Goal: Complete application form

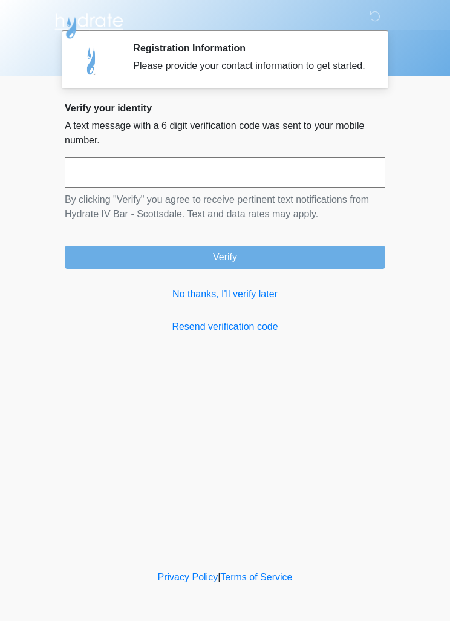
click at [292, 188] on input "text" at bounding box center [225, 172] width 321 height 30
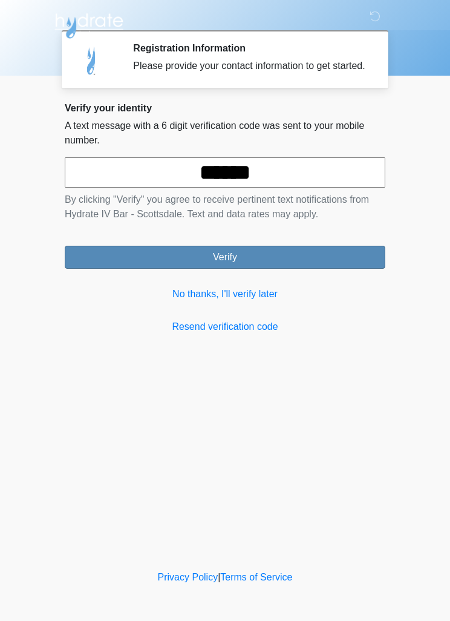
type input "******"
click at [279, 269] on button "Verify" at bounding box center [225, 257] width 321 height 23
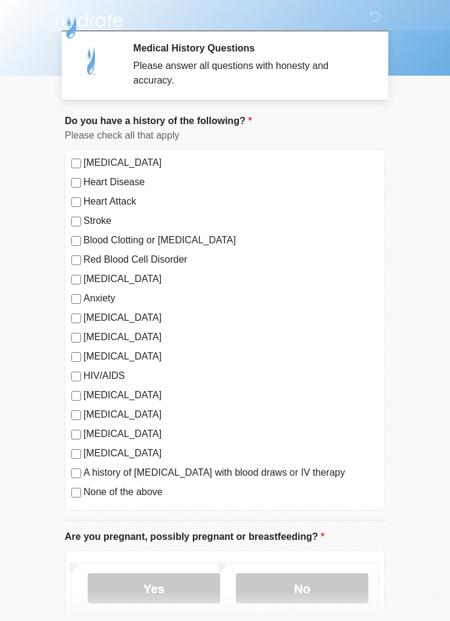
click at [156, 496] on label "None of the above" at bounding box center [231, 492] width 295 height 15
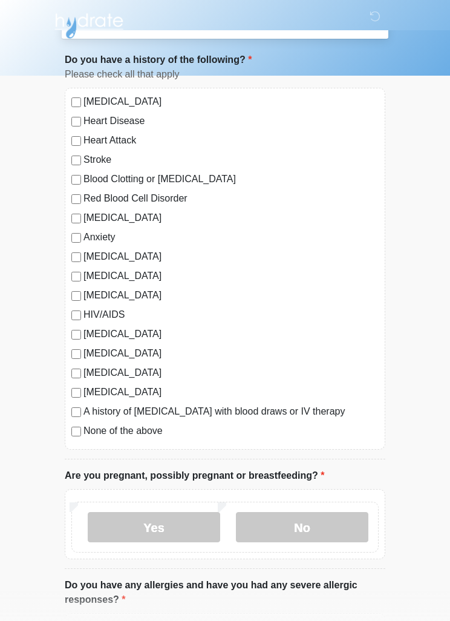
scroll to position [94, 0]
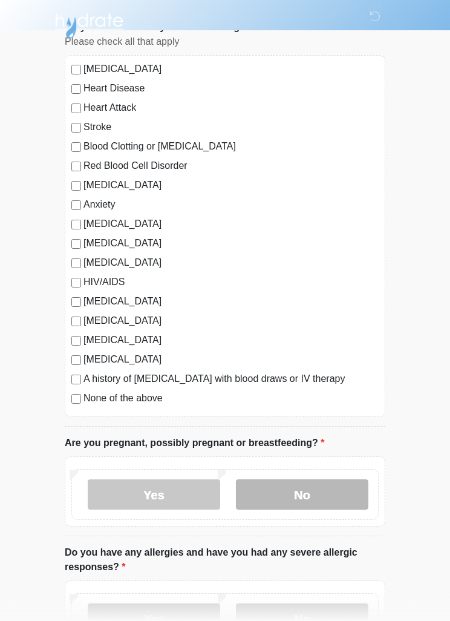
click at [309, 499] on label "No" at bounding box center [302, 495] width 133 height 30
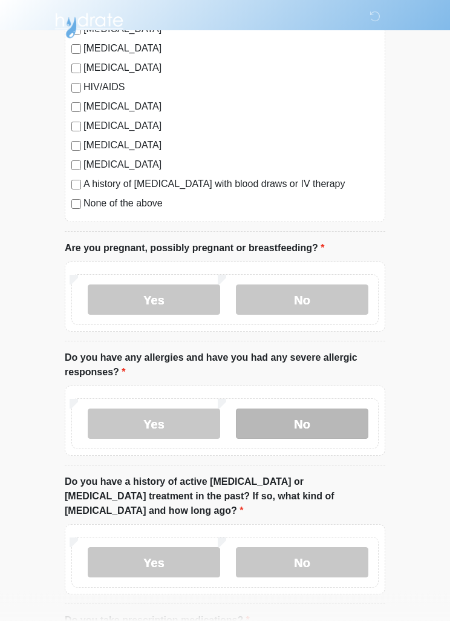
click at [326, 427] on label "No" at bounding box center [302, 424] width 133 height 30
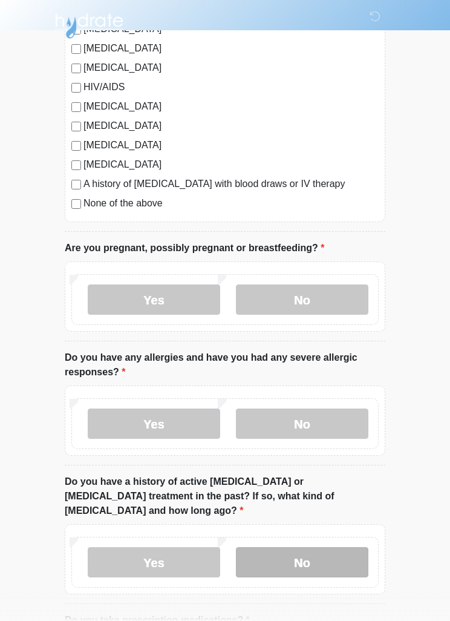
click at [313, 549] on label "No" at bounding box center [302, 562] width 133 height 30
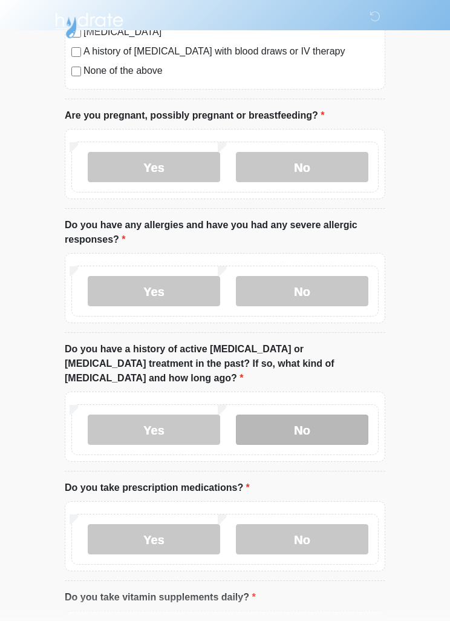
scroll to position [496, 0]
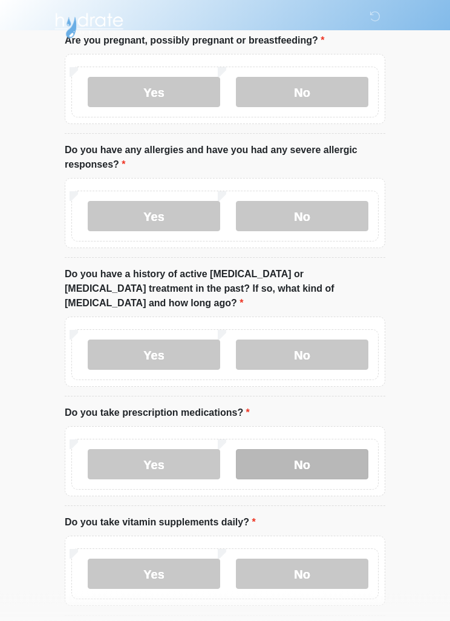
click at [342, 455] on label "No" at bounding box center [302, 465] width 133 height 30
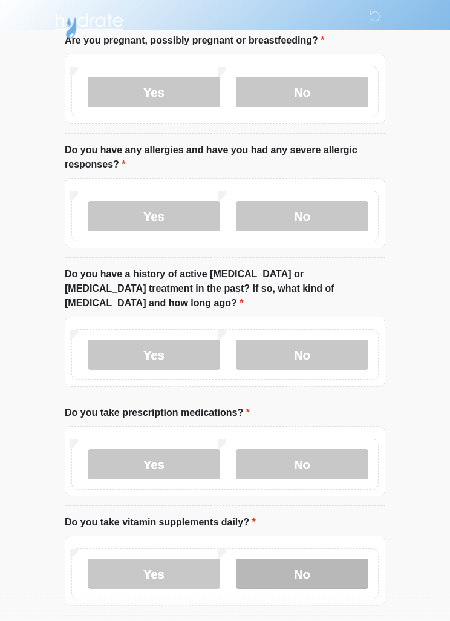
click at [355, 559] on label "No" at bounding box center [302, 574] width 133 height 30
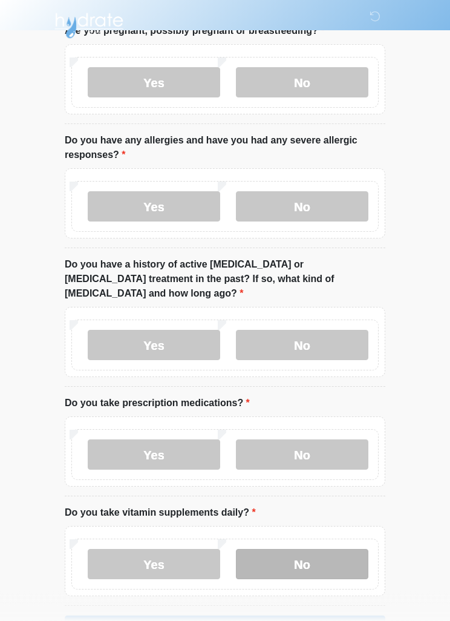
scroll to position [534, 0]
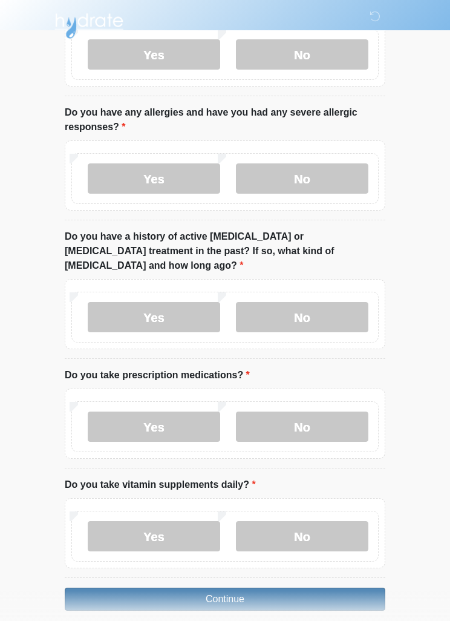
click at [318, 588] on button "Continue" at bounding box center [225, 599] width 321 height 23
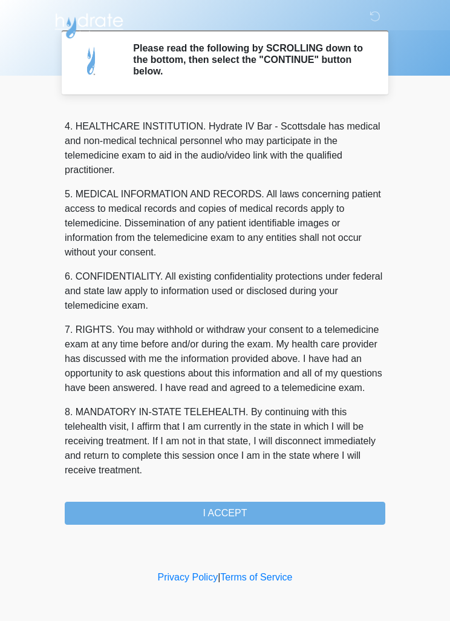
scroll to position [338, 0]
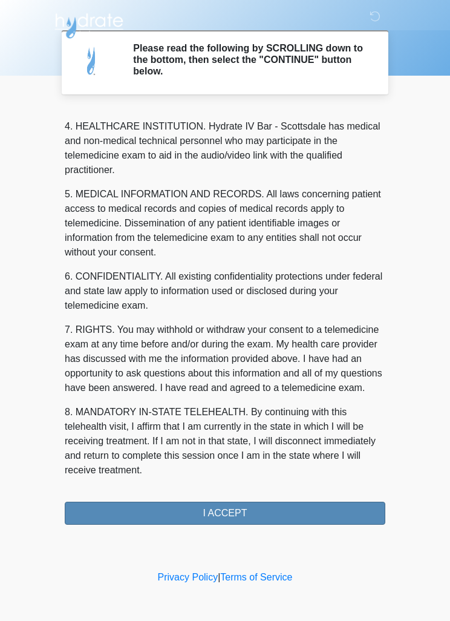
click at [300, 510] on button "I ACCEPT" at bounding box center [225, 513] width 321 height 23
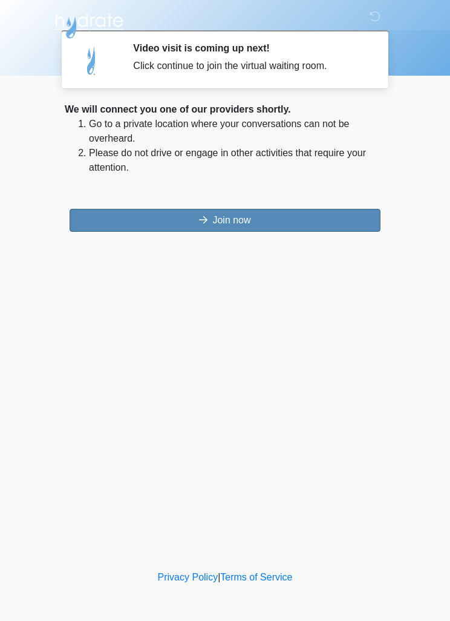
click at [329, 231] on button "Join now" at bounding box center [225, 220] width 311 height 23
